Goal: Task Accomplishment & Management: Use online tool/utility

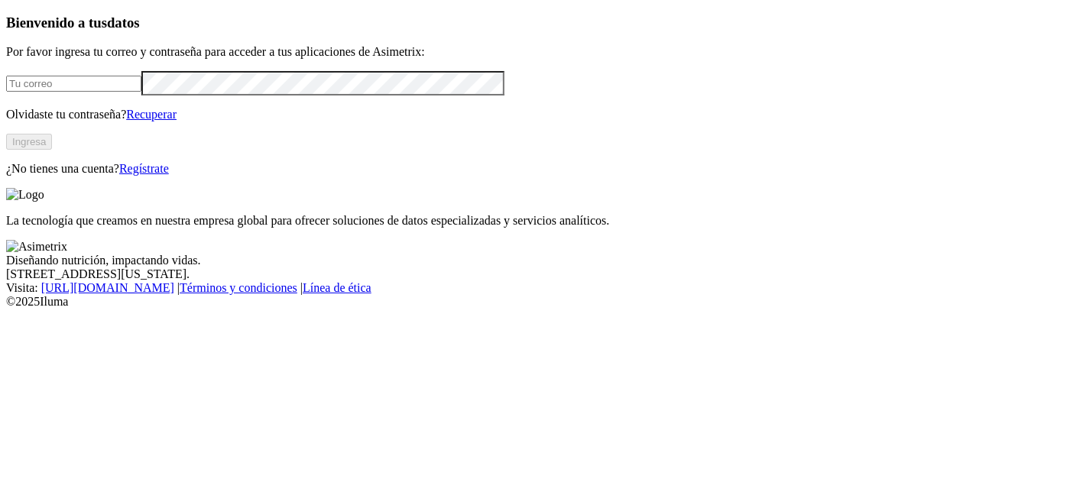
type input "[PERSON_NAME][EMAIL_ADDRESS][DOMAIN_NAME]"
drag, startPoint x: 0, startPoint y: 0, endPoint x: 215, endPoint y: 209, distance: 299.9
click at [52, 150] on button "Ingresa" at bounding box center [29, 142] width 46 height 16
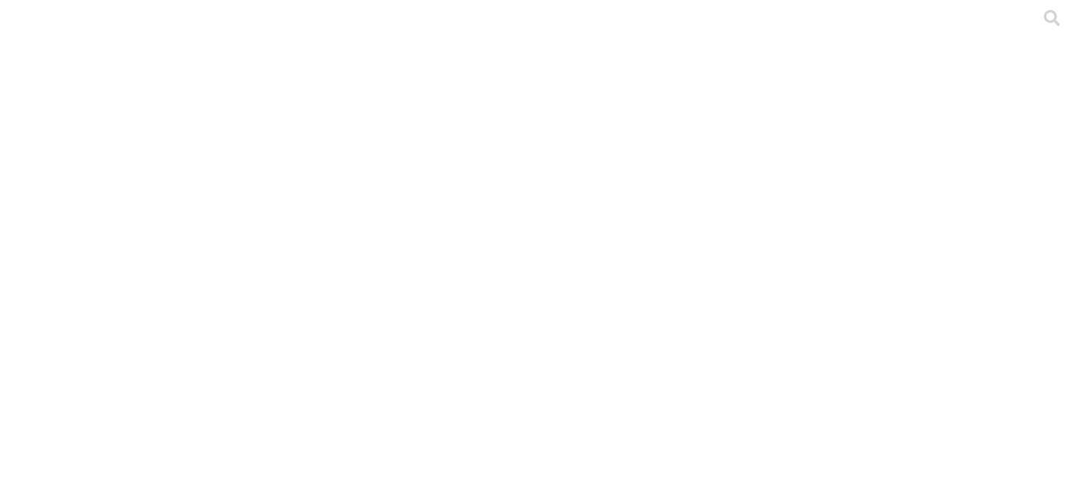
type input "SEPTIEMBRE 2025"
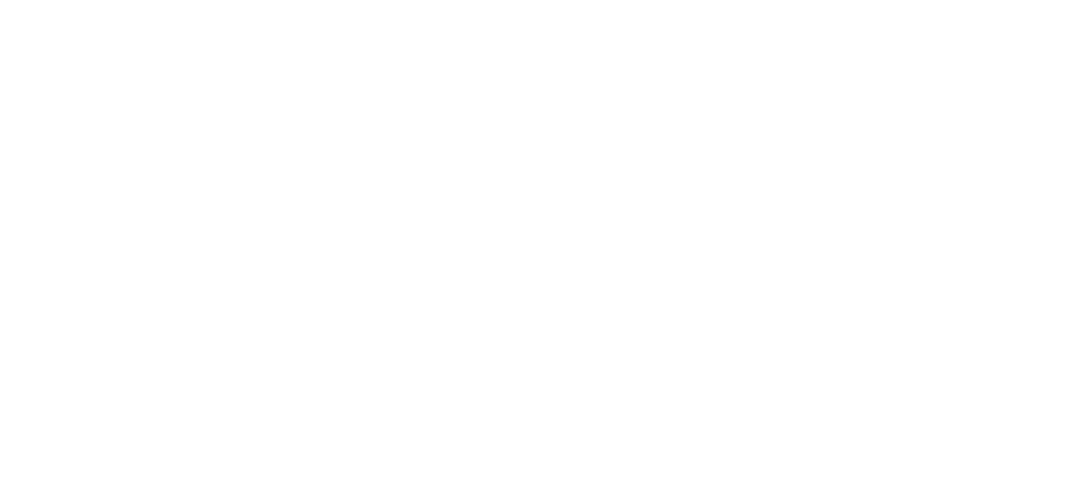
type input "SEPTIEMBRE 2025"
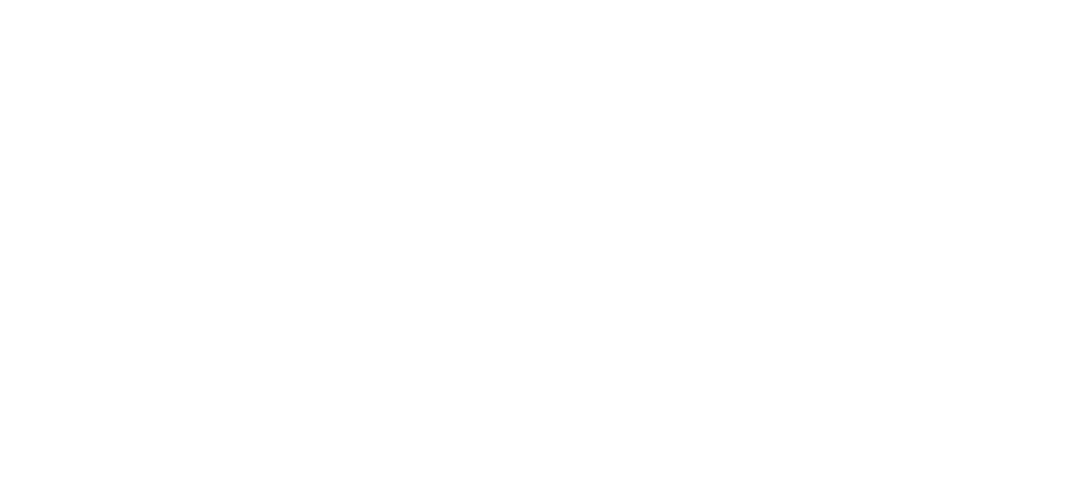
type input "SEPTIEMBRE 2025"
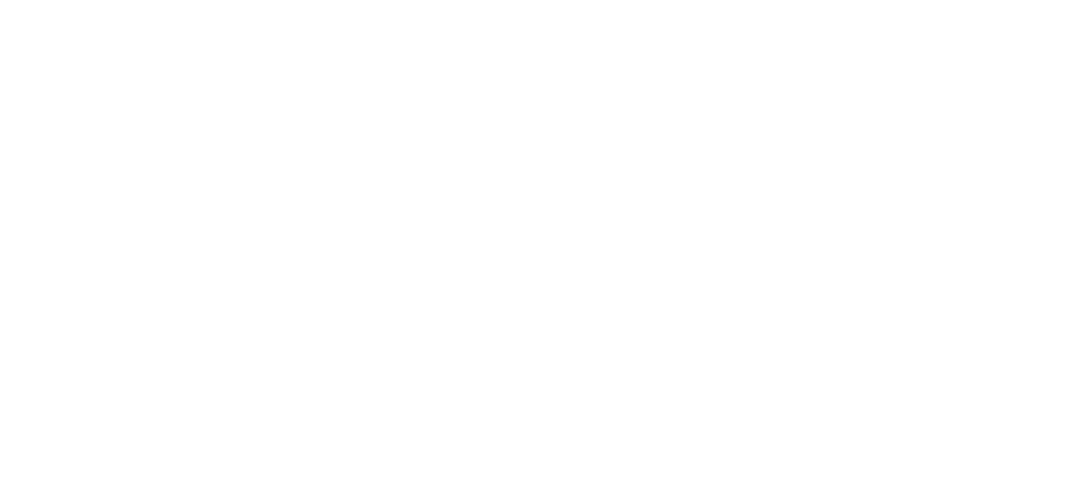
type input "SEPTIEMBRE 2025"
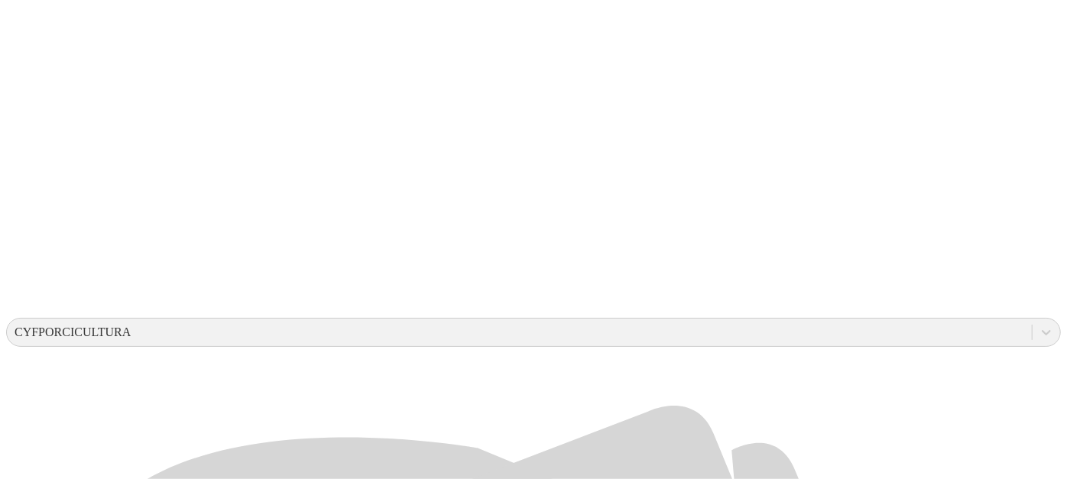
scroll to position [300, 0]
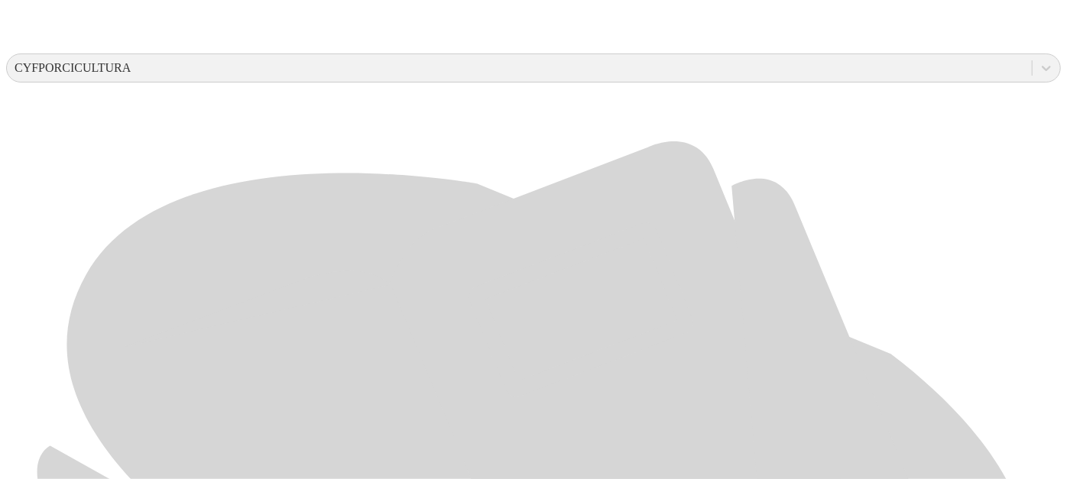
scroll to position [568, 0]
